Goal: Task Accomplishment & Management: Use online tool/utility

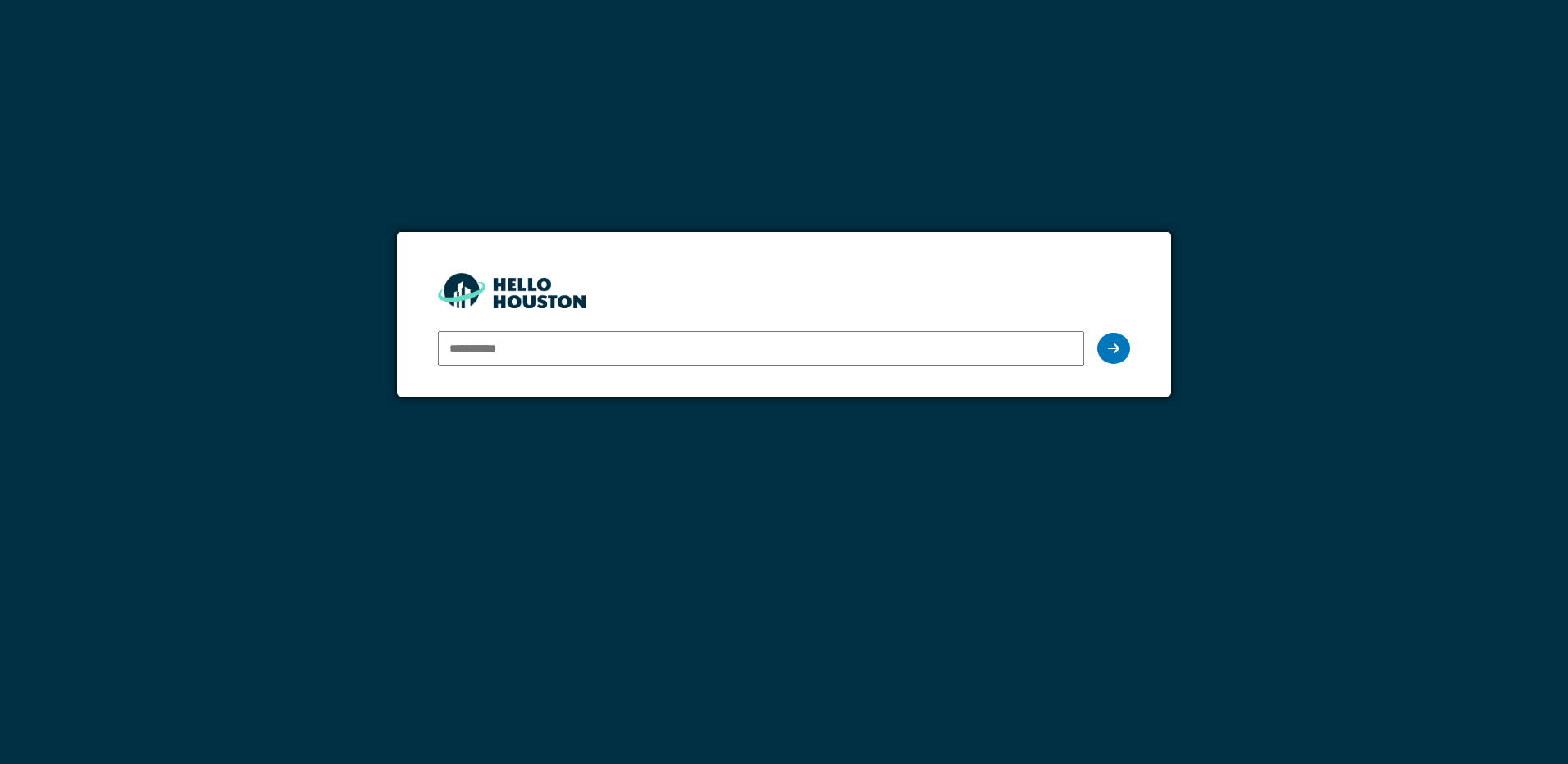
click at [506, 346] on input "email" at bounding box center [760, 348] width 646 height 34
type input "**********"
click at [1114, 340] on div at bounding box center [1113, 348] width 33 height 31
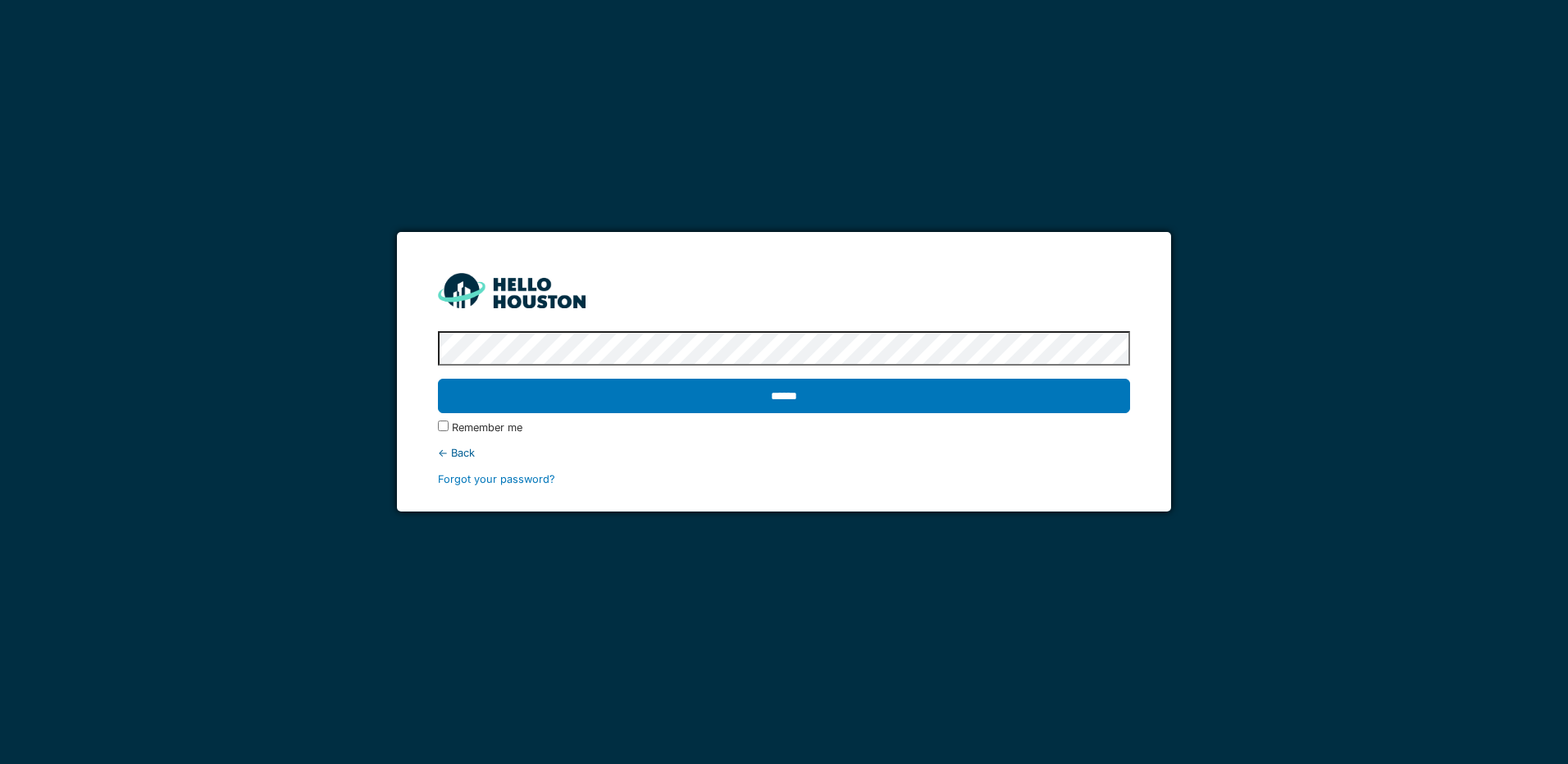
click at [438, 378] on input "******" at bounding box center [783, 396] width 691 height 34
